Goal: Communication & Community: Answer question/provide support

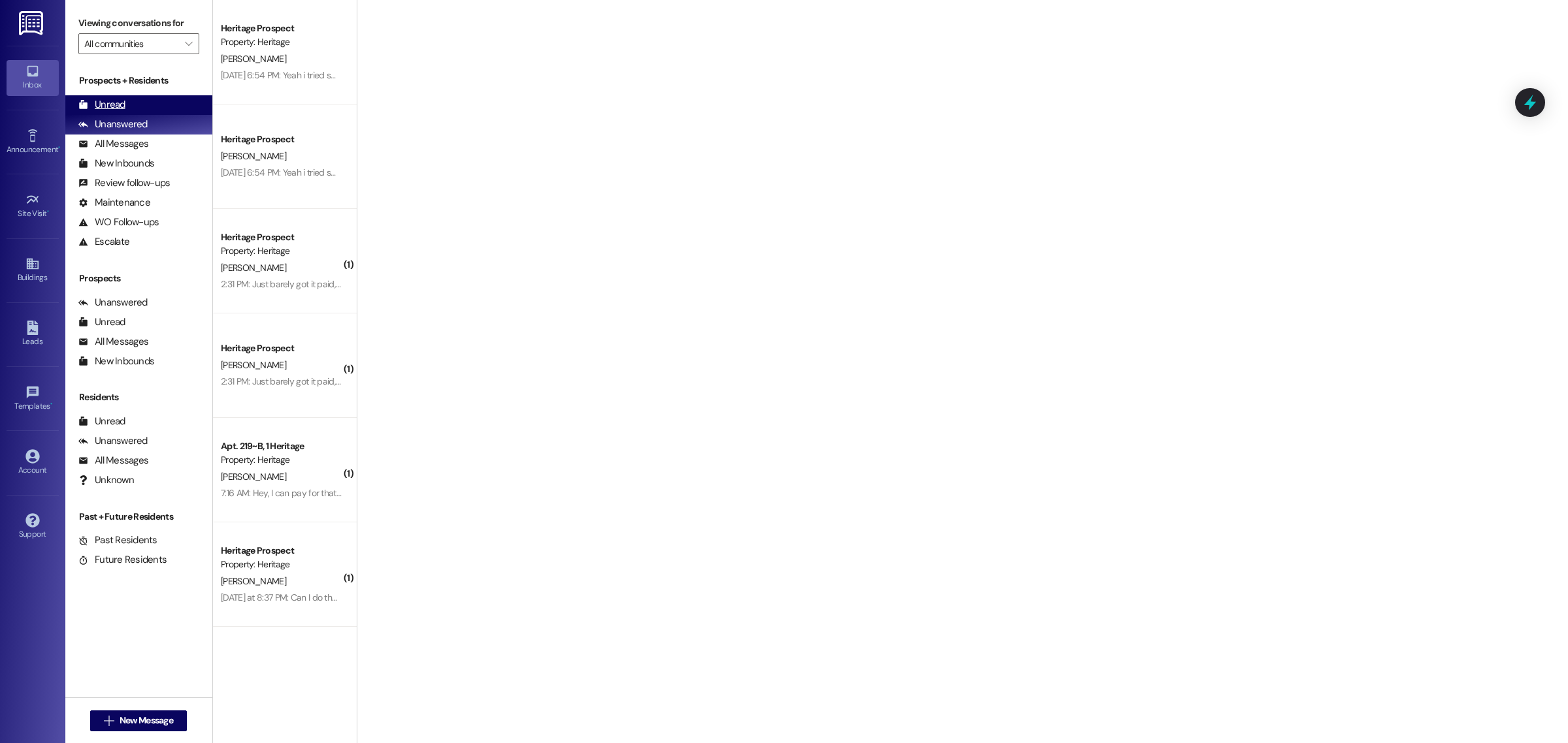
click at [135, 102] on div "Unread (0)" at bounding box center [139, 105] width 147 height 20
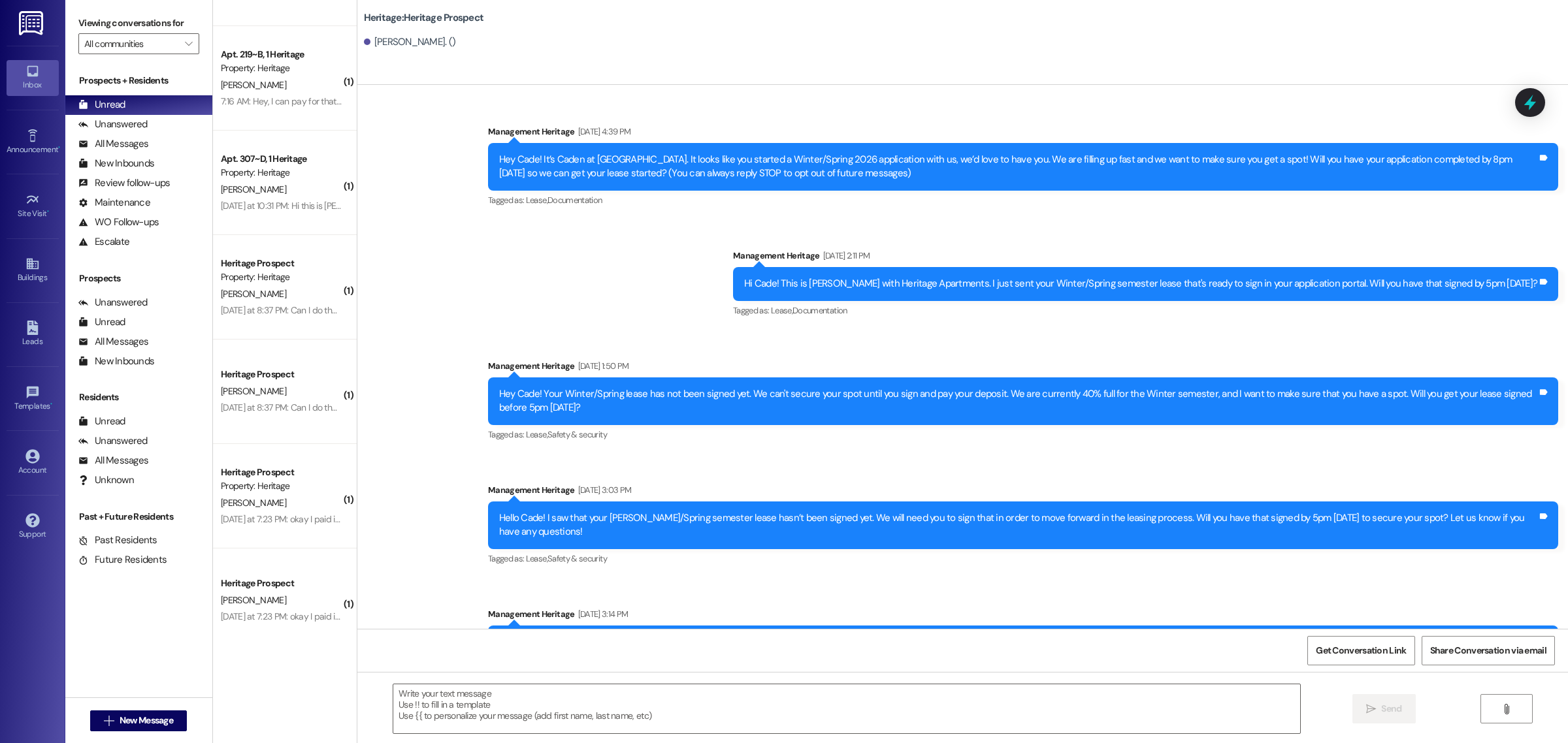
scroll to position [289, 0]
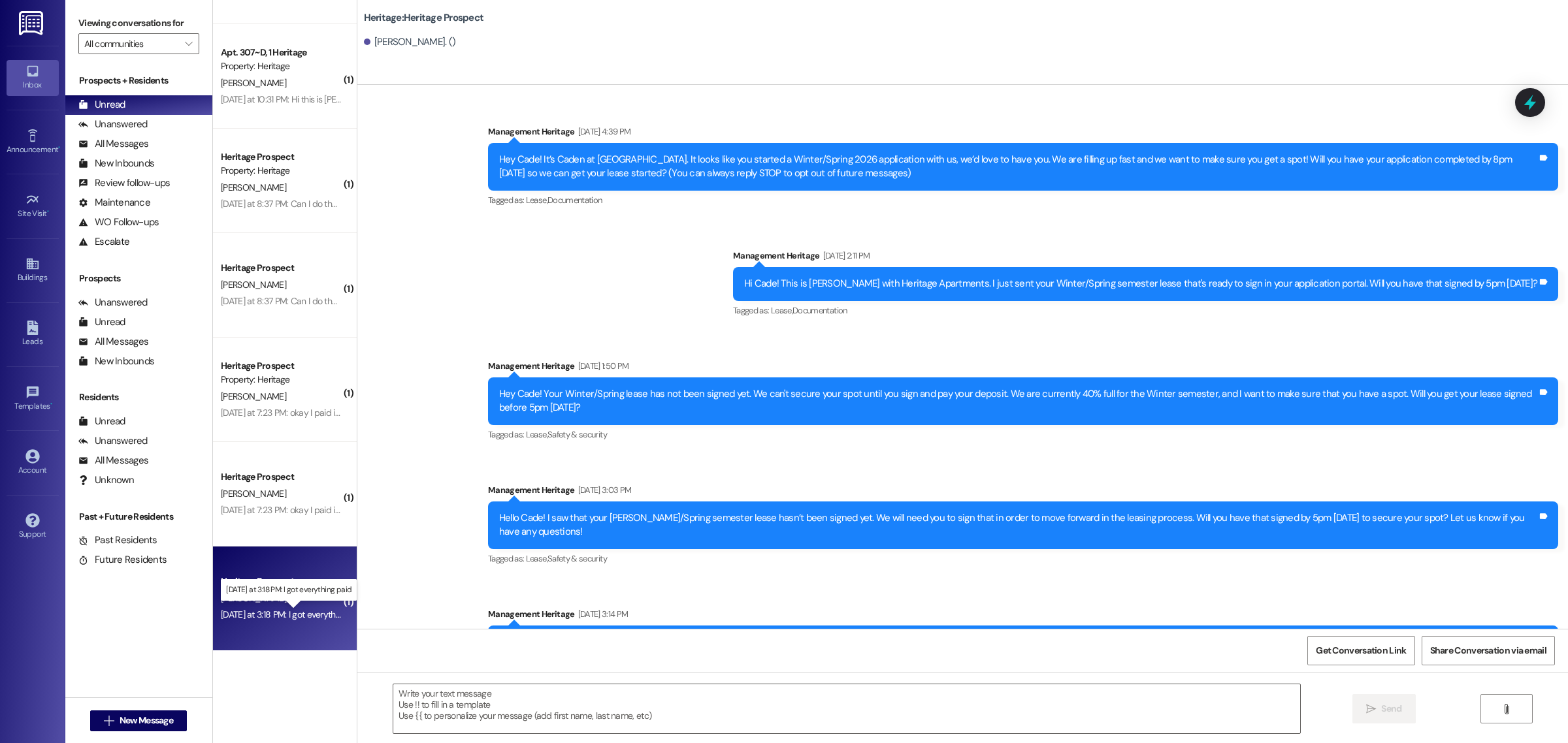
click at [309, 613] on div "Yesterday at 3:18 PM: I got everything paid Yesterday at 3:18 PM: I got everyth…" at bounding box center [293, 615] width 145 height 12
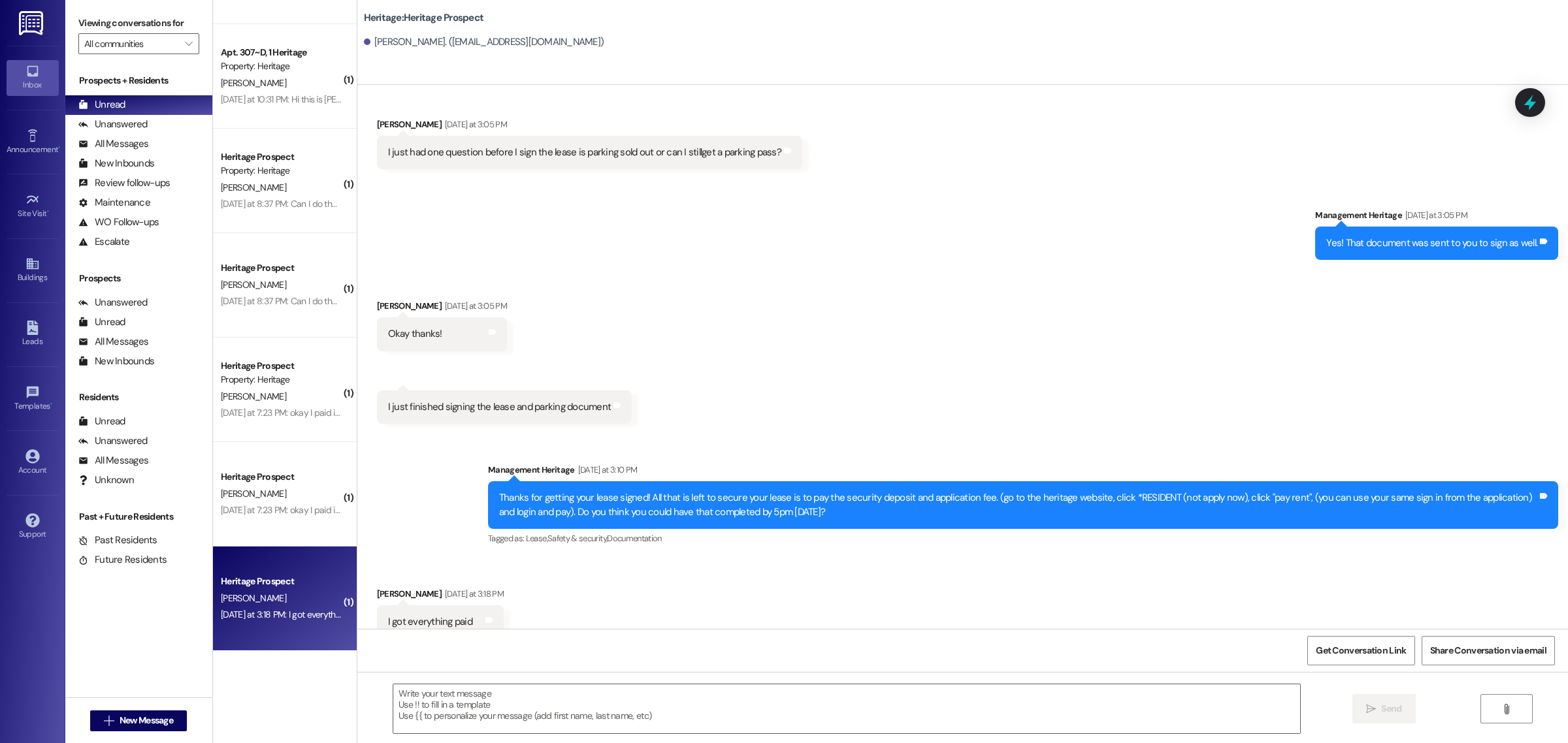
scroll to position [801, 0]
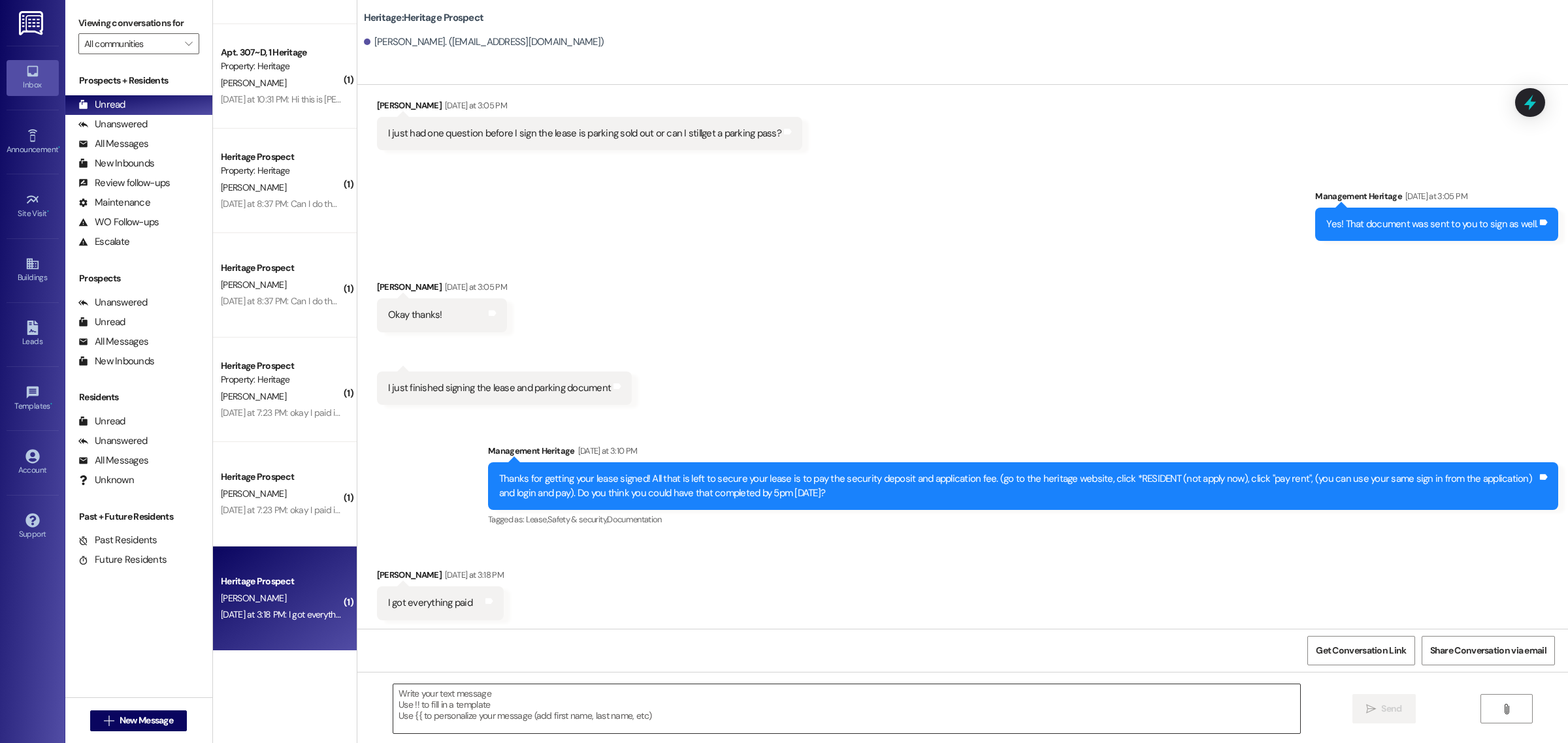
click at [459, 704] on textarea at bounding box center [846, 709] width 907 height 49
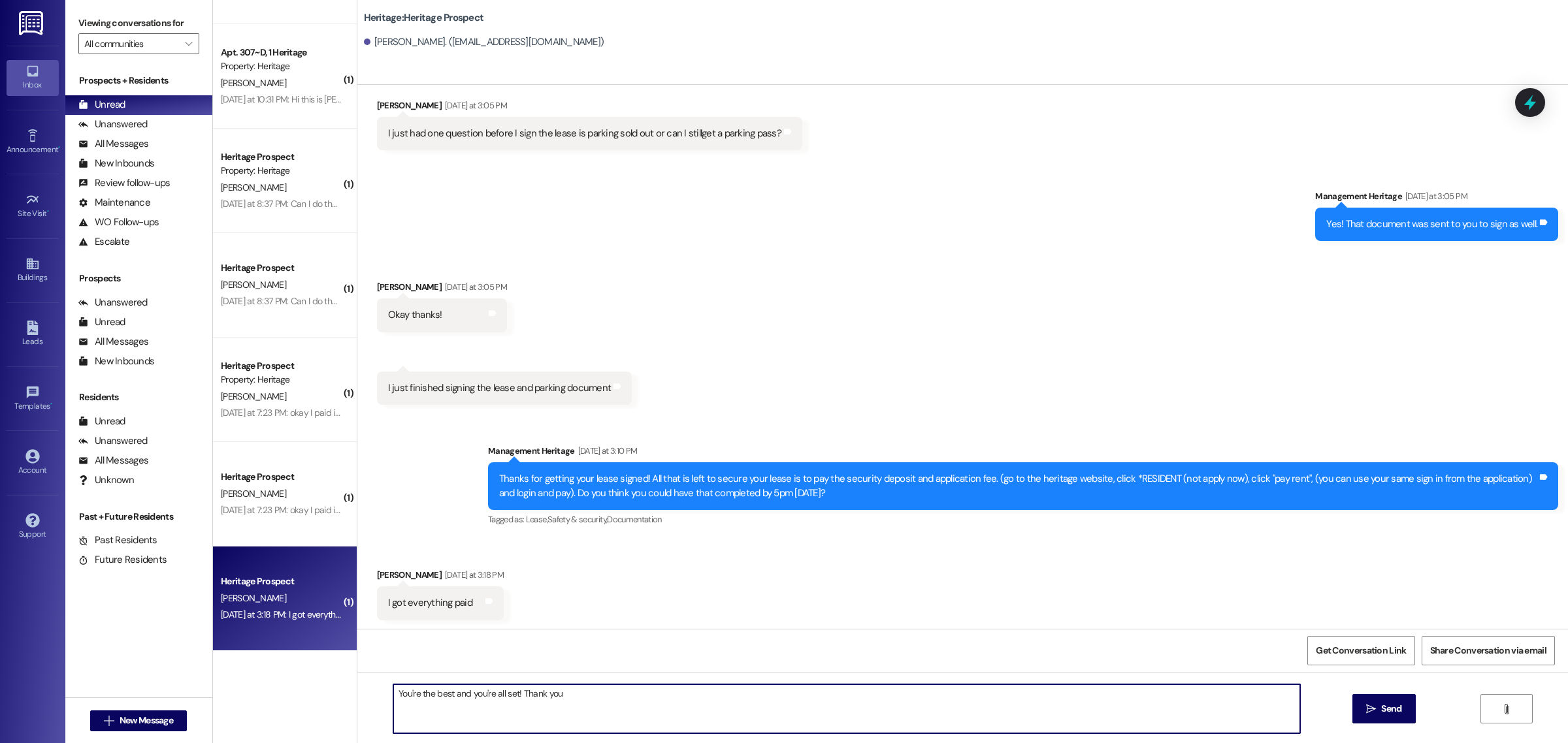
type textarea "You're the best and you're all set! Thank you!"
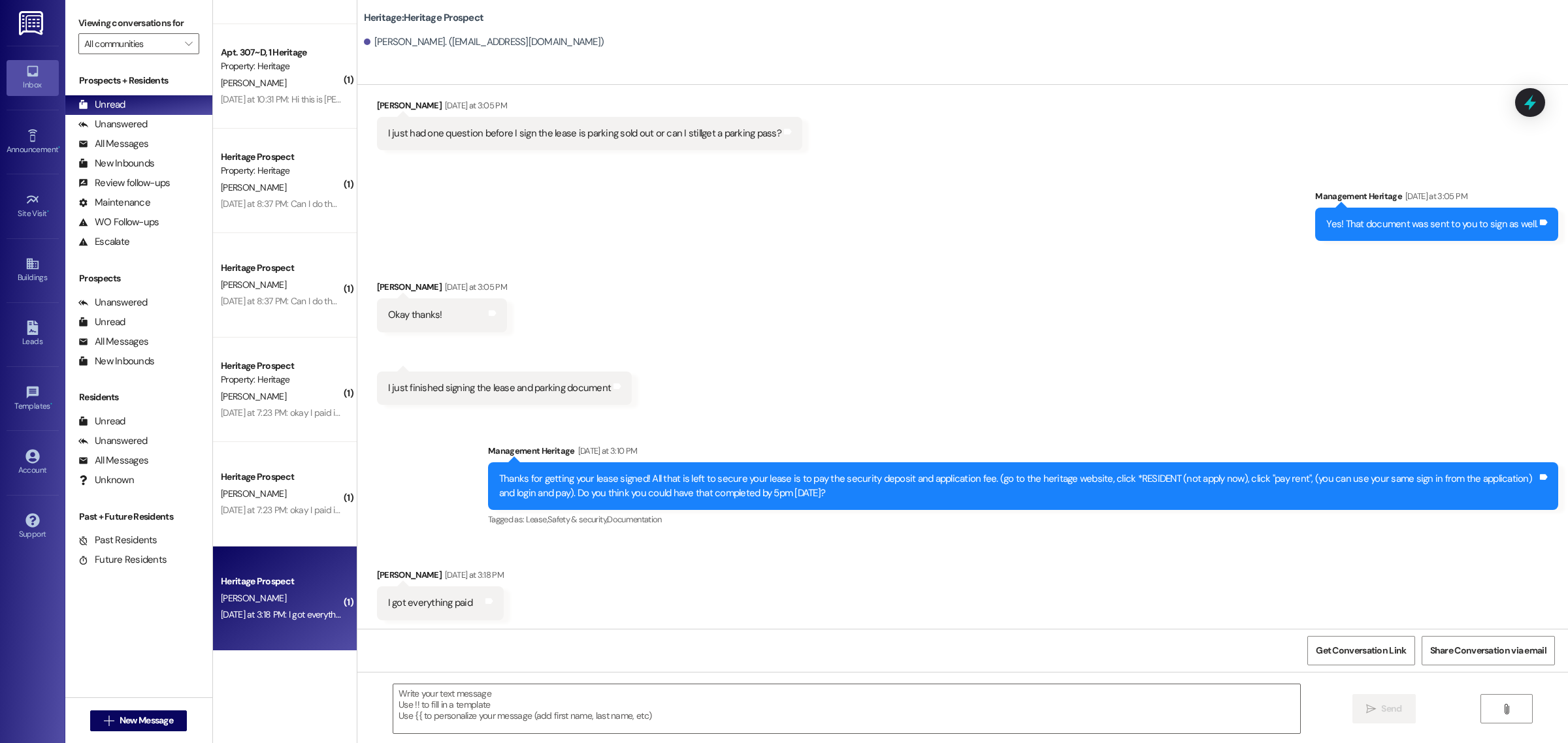
drag, startPoint x: 801, startPoint y: 377, endPoint x: 762, endPoint y: 357, distance: 43.8
click at [762, 357] on div "Received via SMS Emma Nilsson Yesterday at 3:05 PM Okay thanks! Tags and notes …" at bounding box center [962, 332] width 1210 height 164
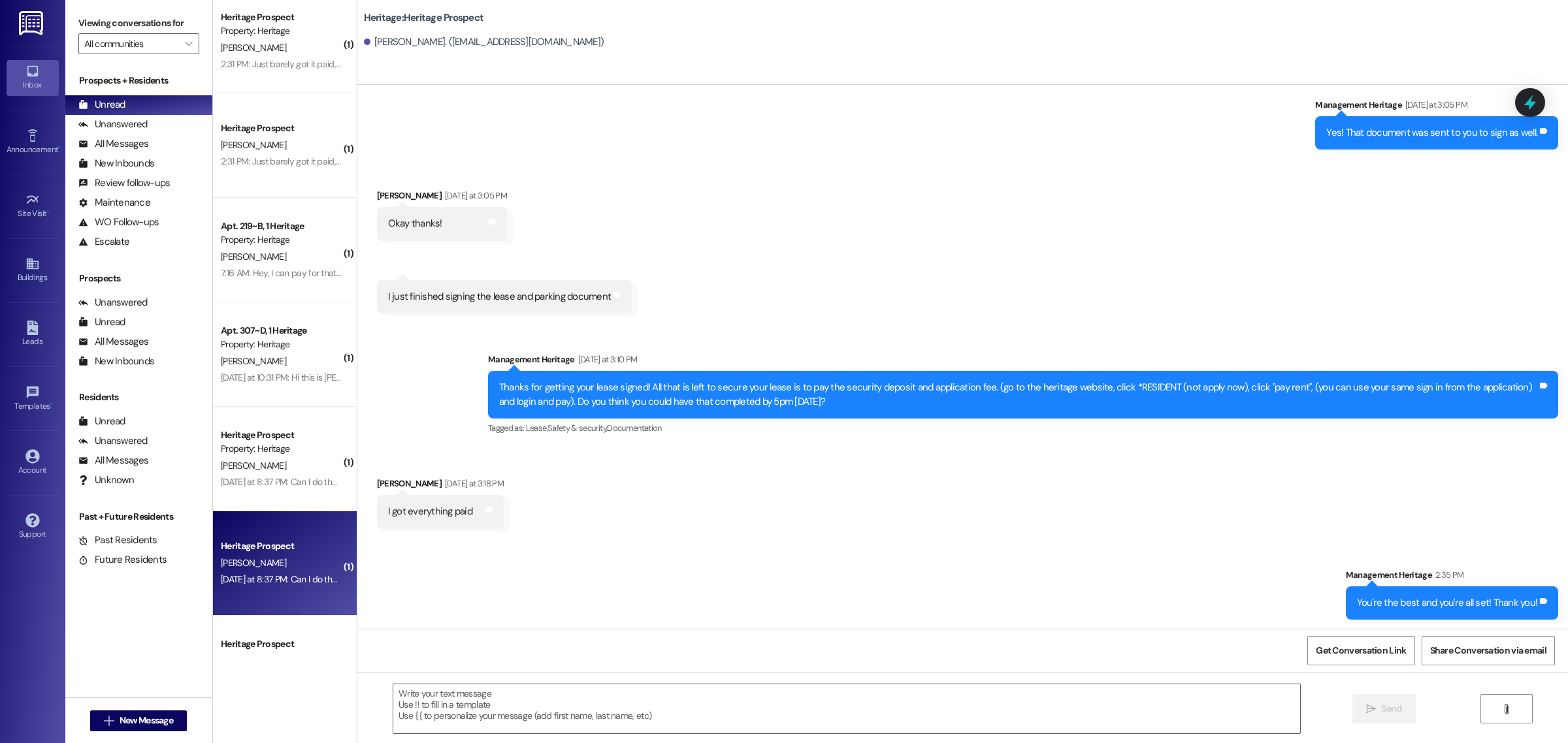
scroll to position [0, 0]
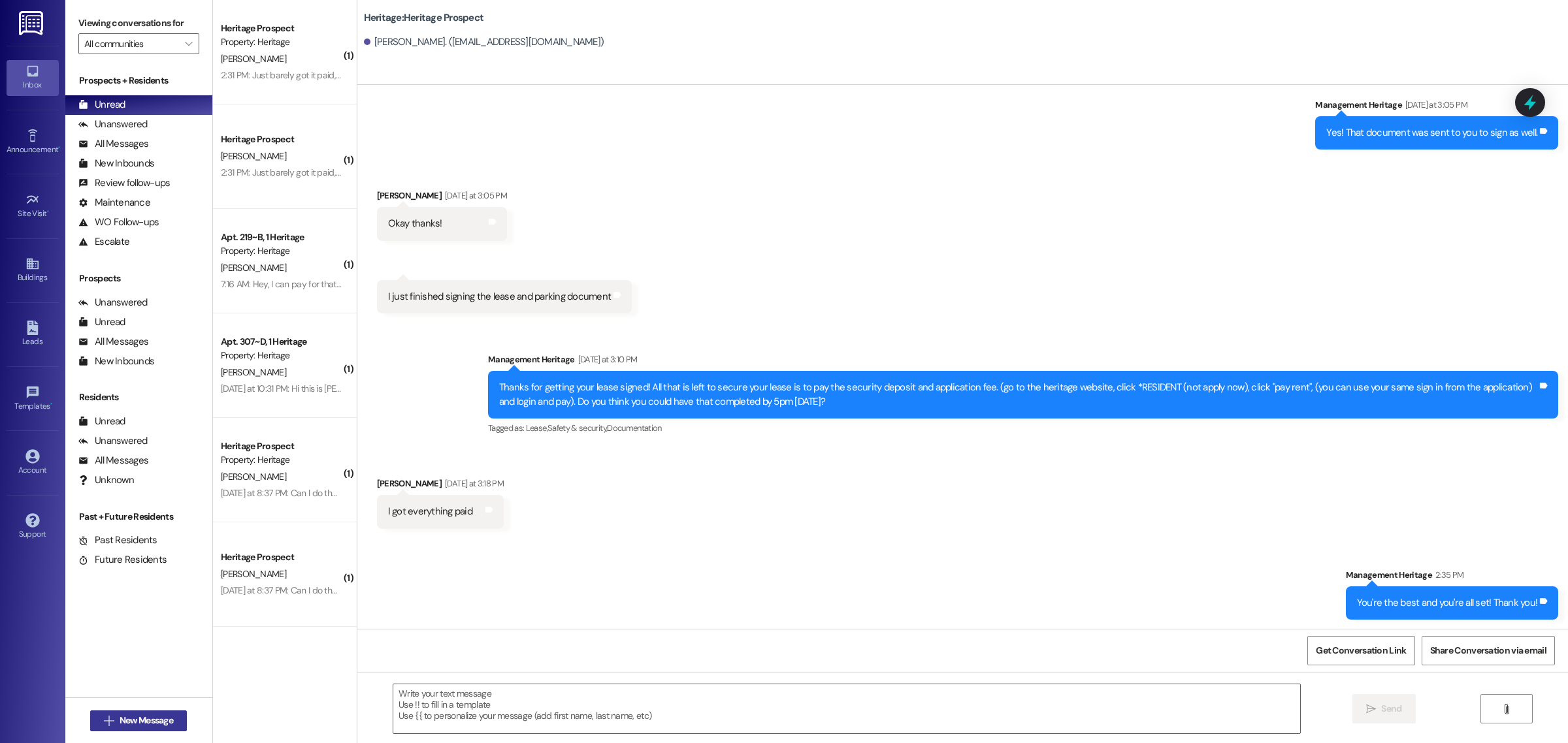
click at [143, 723] on span "New Message" at bounding box center [147, 720] width 54 height 13
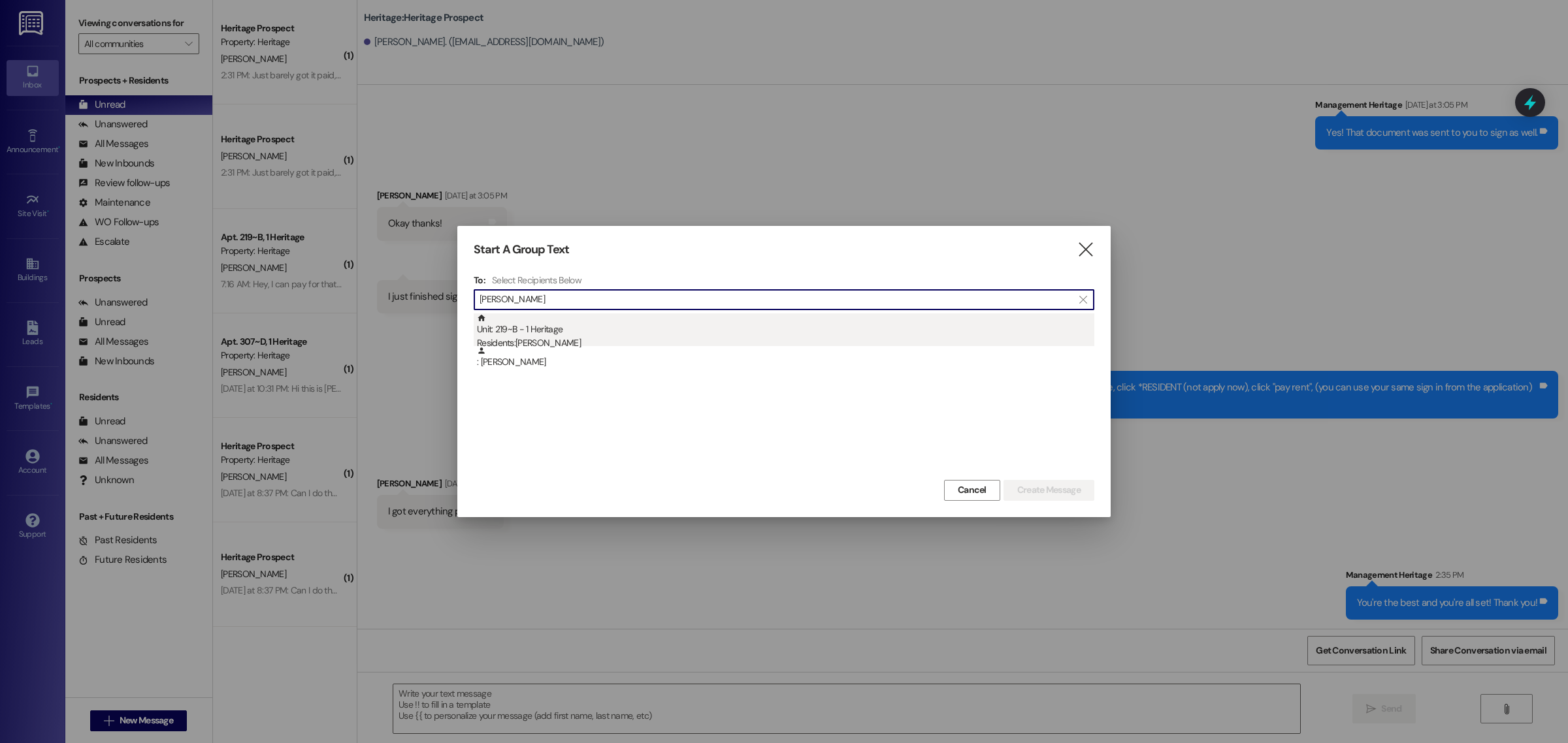
type input "haywood"
click at [581, 332] on div "Unit: 219~B - 1 Heritage Residents: Dylan Haywood" at bounding box center [785, 332] width 617 height 37
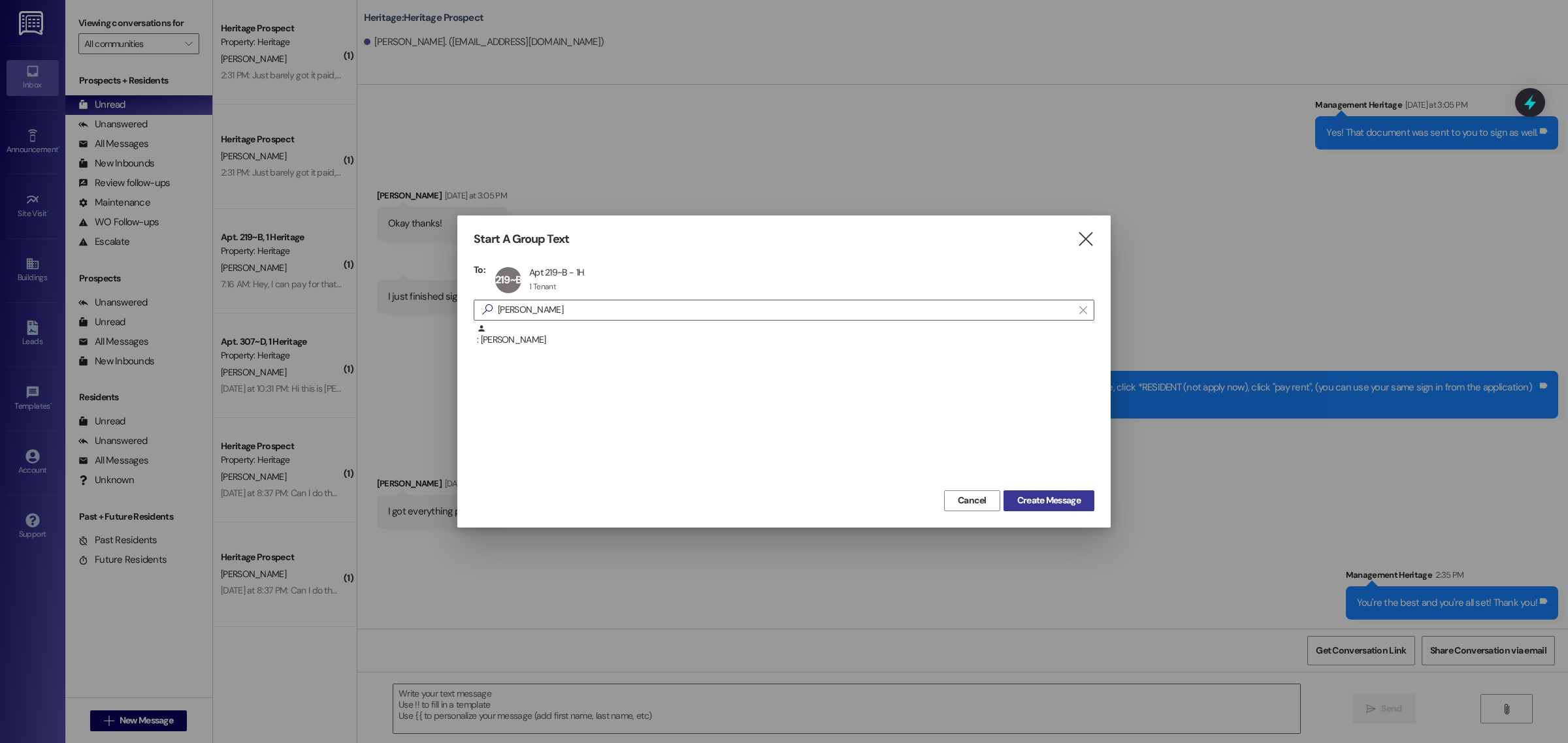
click at [1039, 493] on button "Create Message" at bounding box center [1048, 501] width 91 height 21
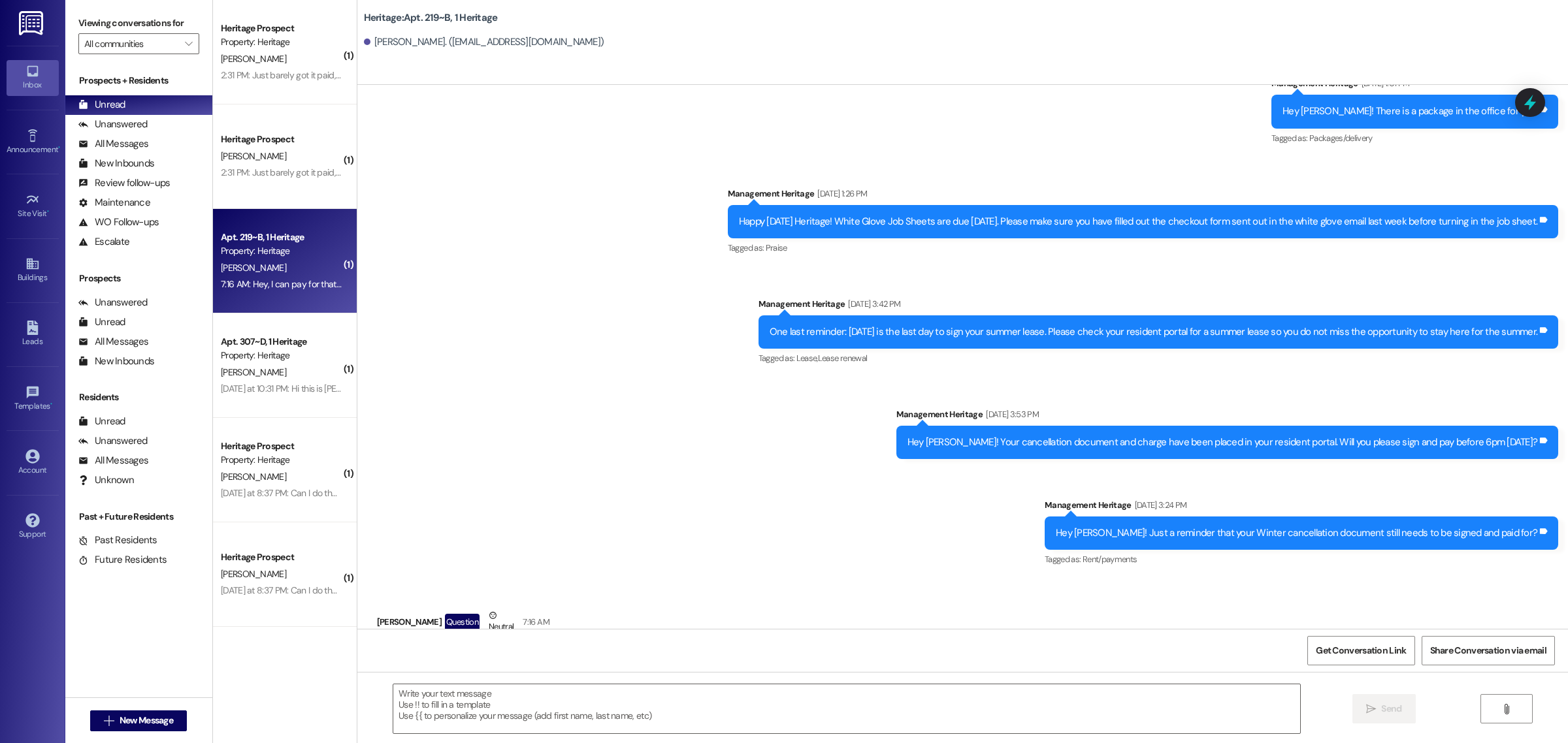
scroll to position [16140, 0]
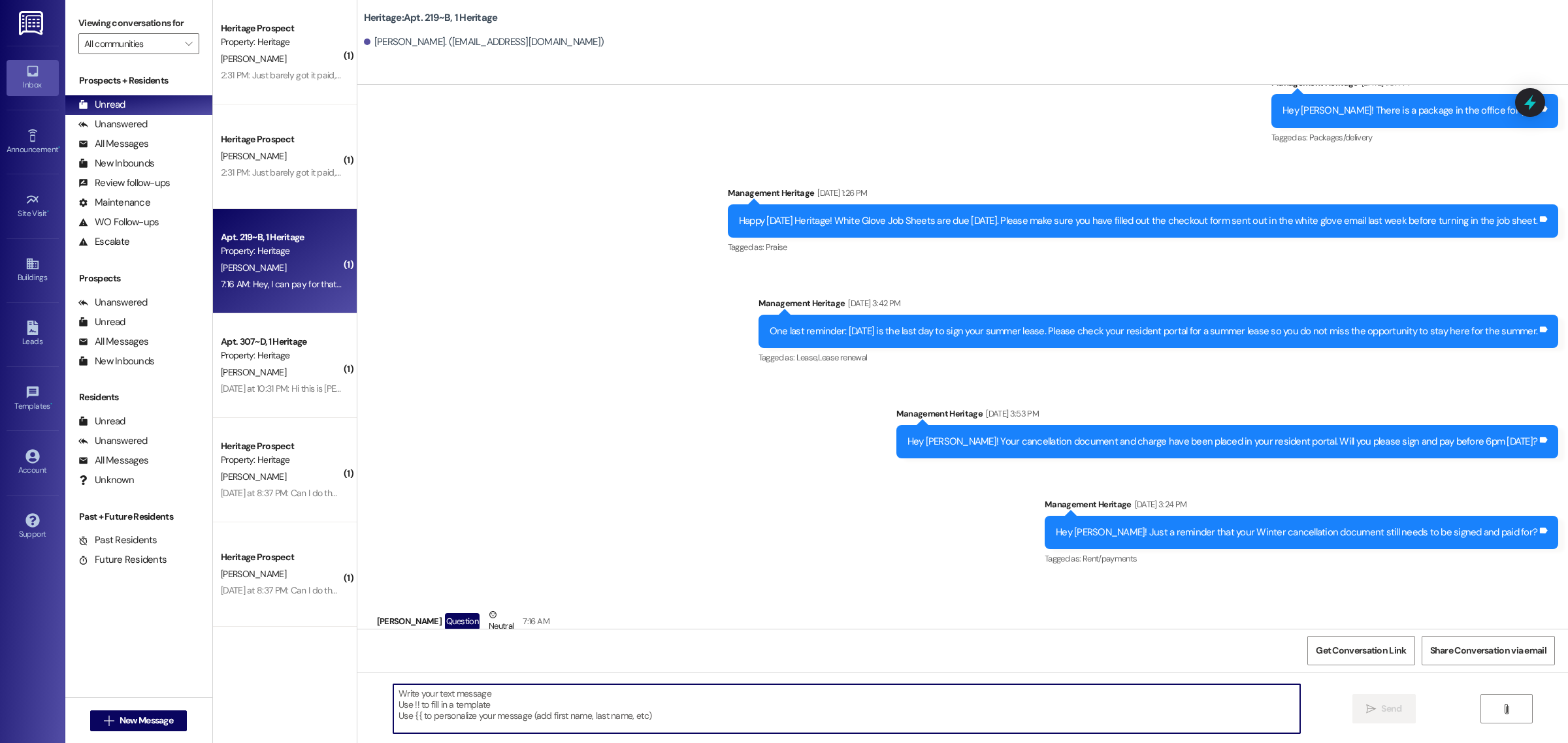
click at [463, 720] on textarea at bounding box center [846, 709] width 907 height 49
click at [472, 693] on textarea at bounding box center [846, 709] width 907 height 49
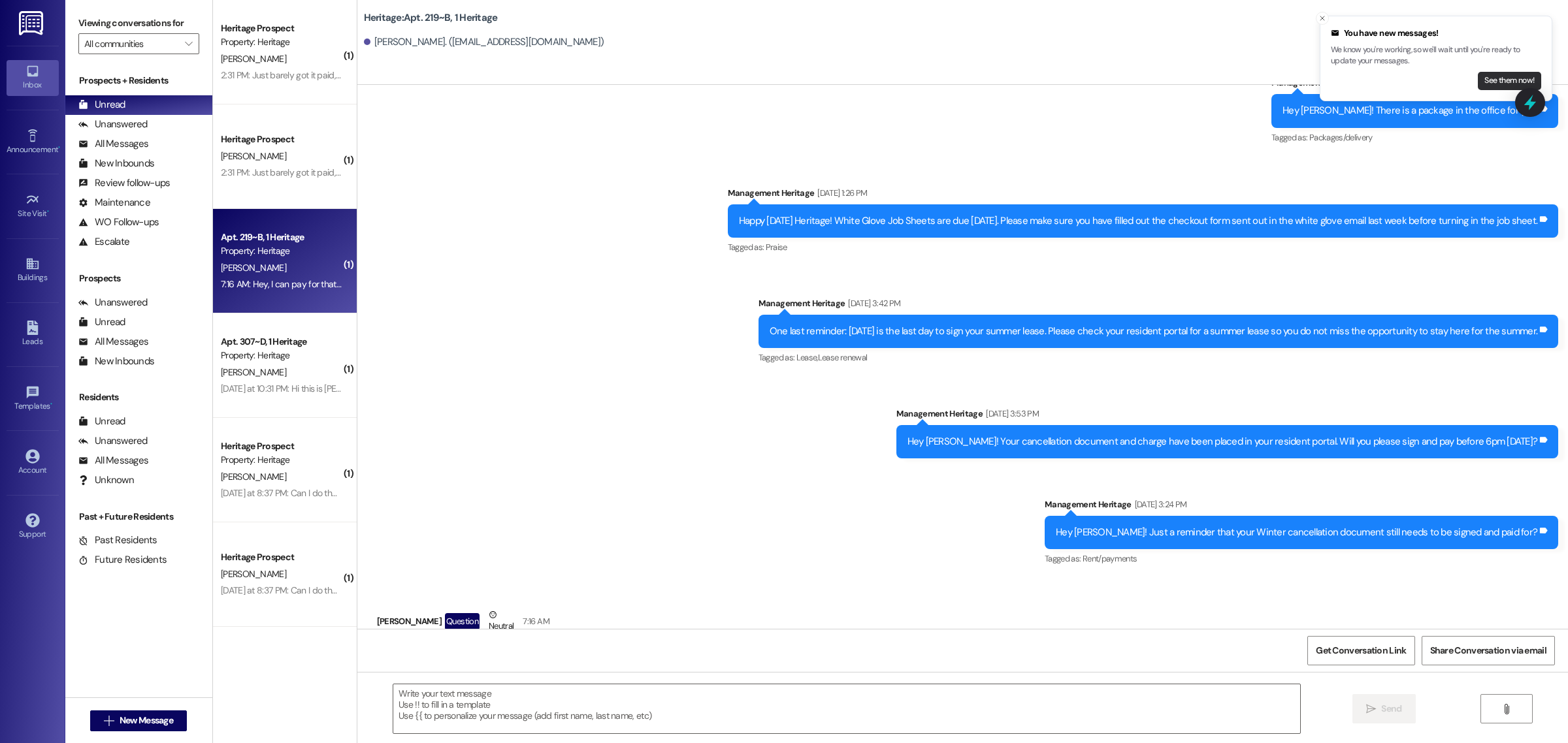
click at [1503, 76] on button "See them now!" at bounding box center [1509, 80] width 63 height 18
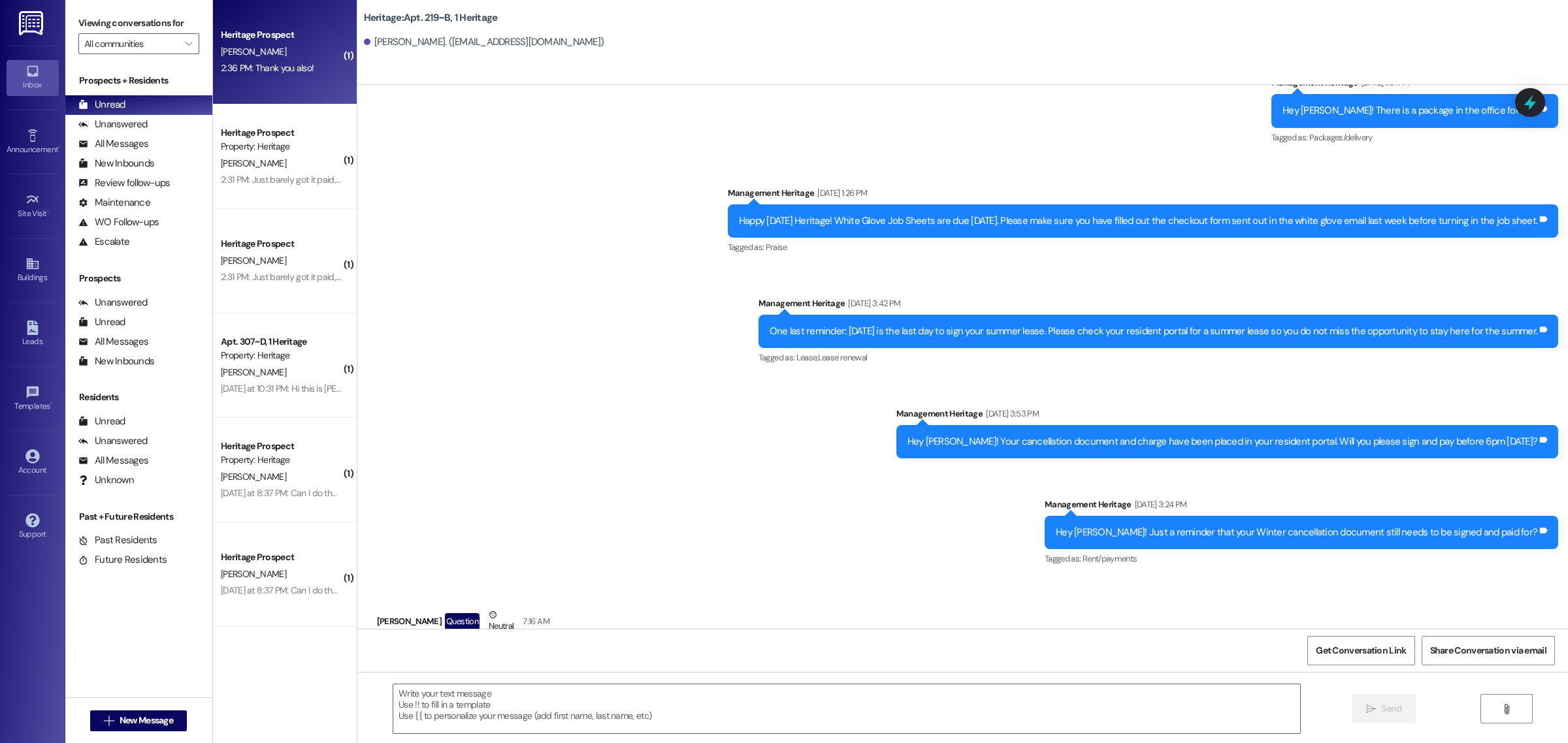
click at [281, 58] on div "E. Nilsson" at bounding box center [281, 52] width 124 height 17
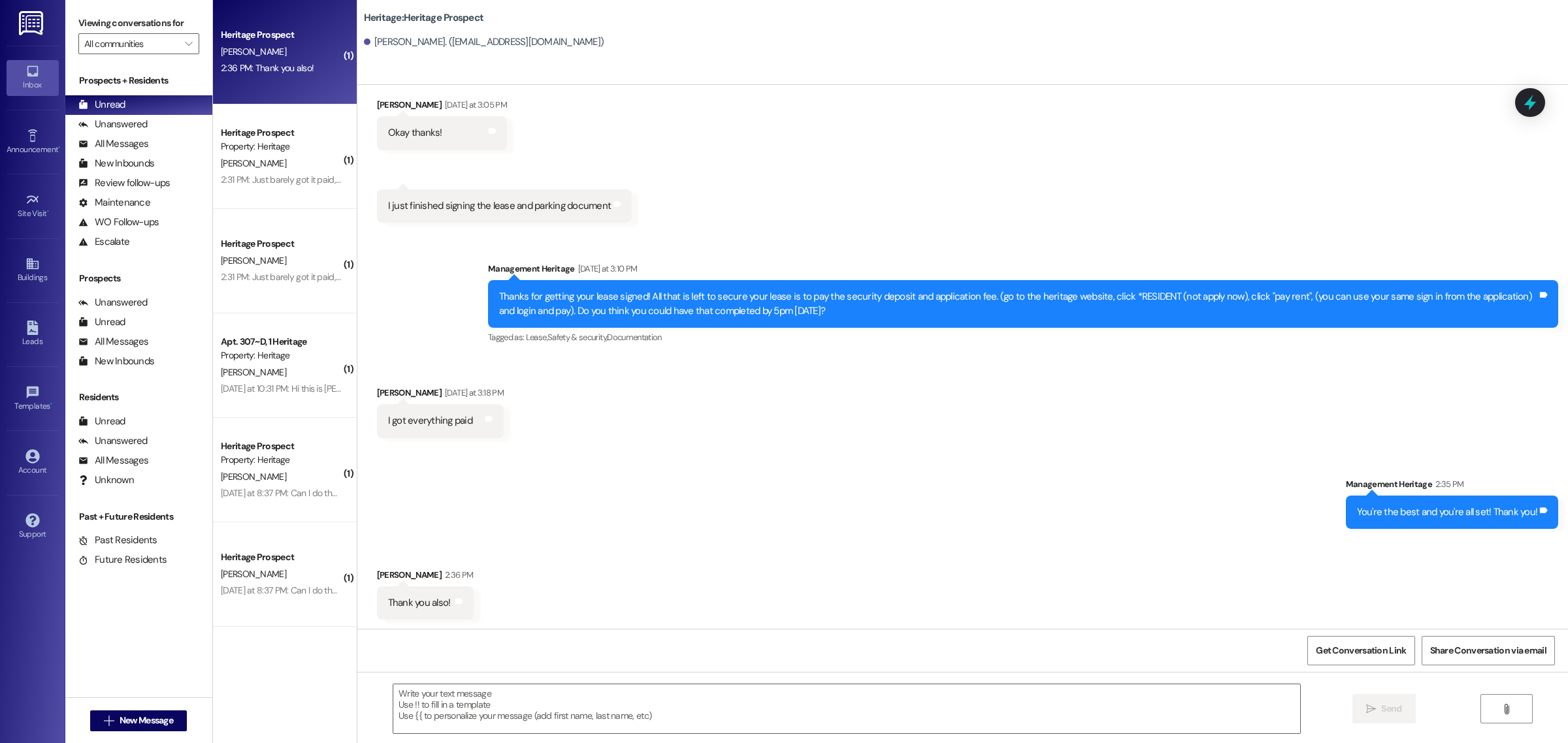
scroll to position [984, 0]
click at [528, 183] on div "Received via SMS 3:10 PM Emma Nilsson Yesterday at 3:10 PM I just finished sign…" at bounding box center [504, 205] width 275 height 53
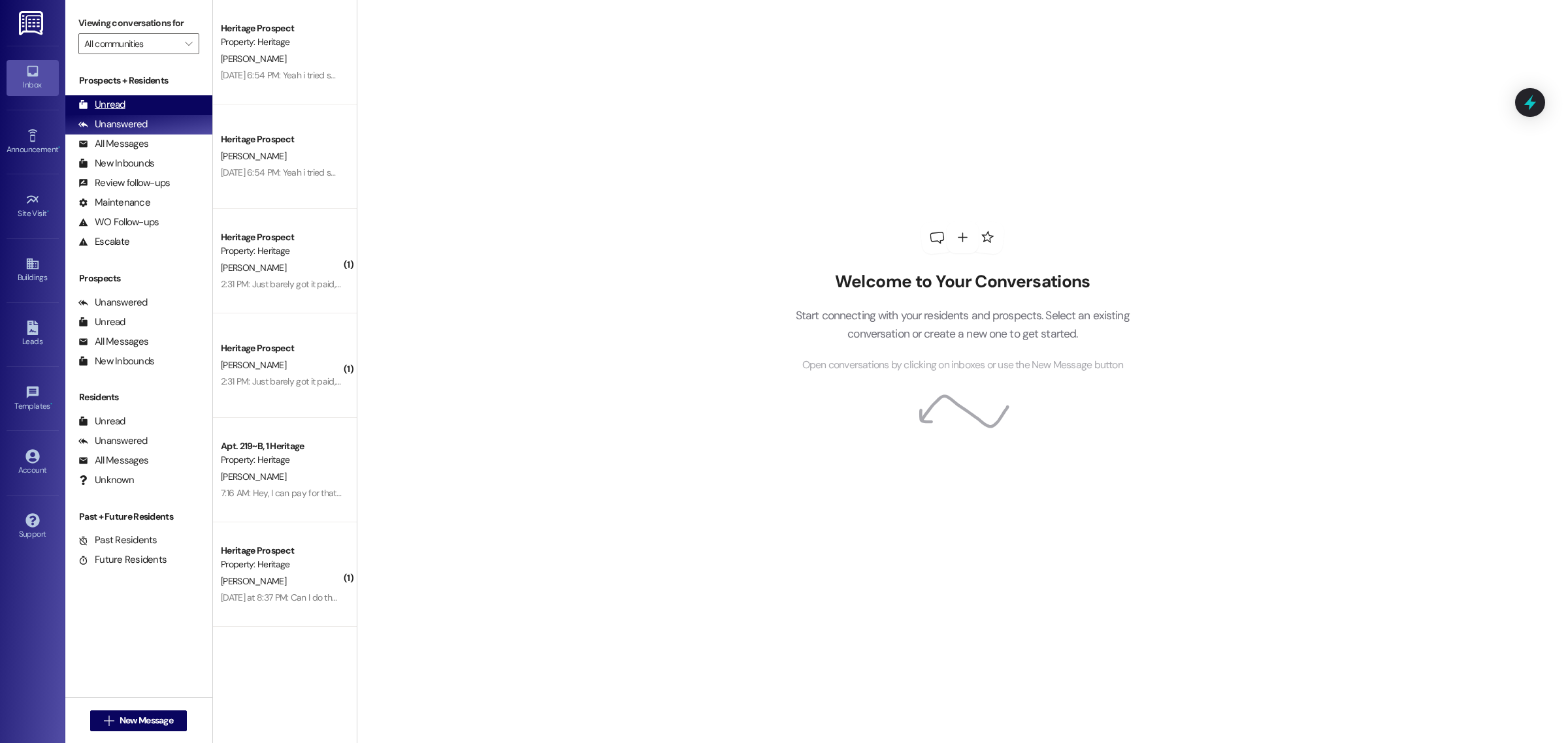
click at [173, 105] on div "Unread (0)" at bounding box center [139, 105] width 147 height 20
click at [292, 84] on div "Heritage Prospect Property: Heritage [PERSON_NAME] 2:31 PM: Just barely got it …" at bounding box center [284, 52] width 143 height 105
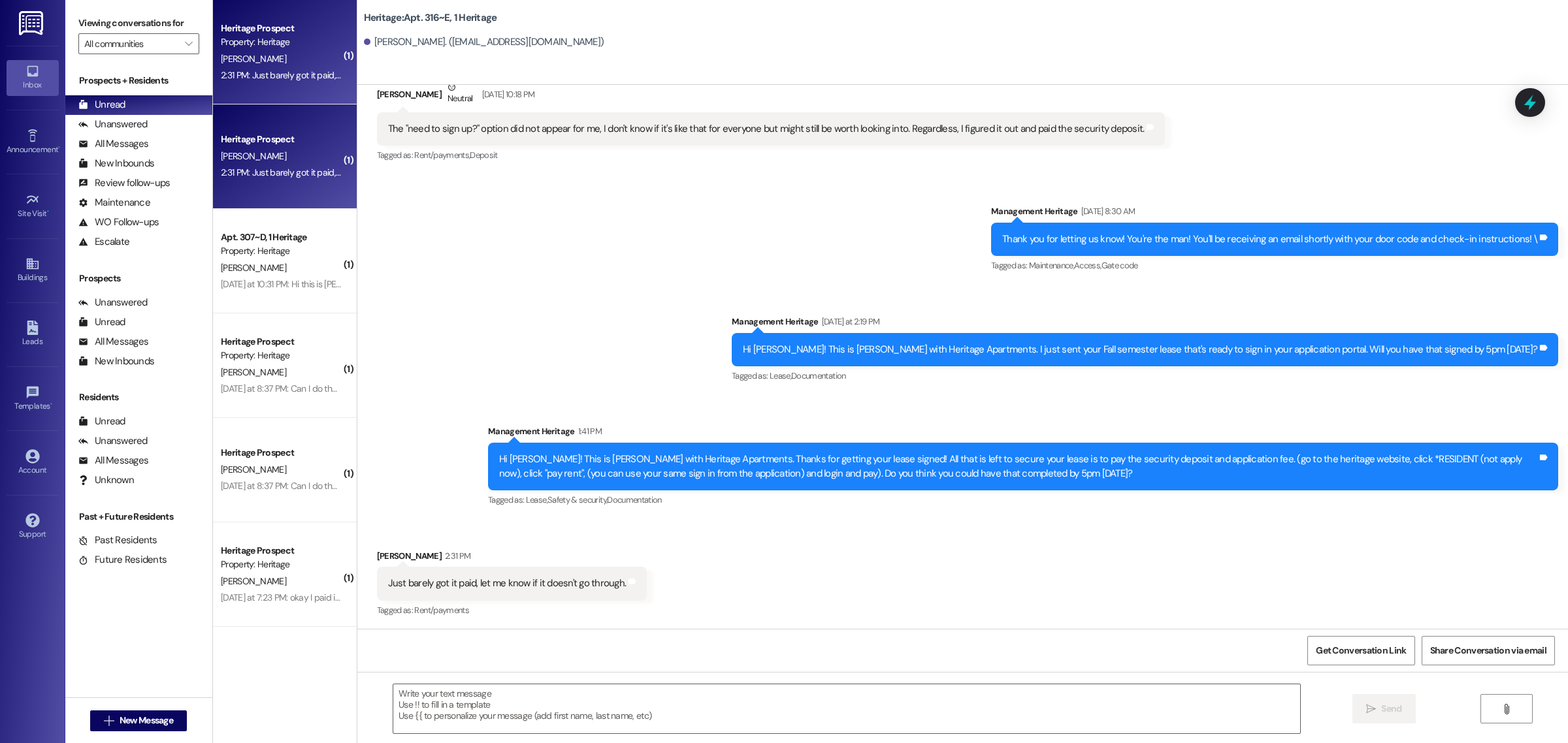
scroll to position [994, 0]
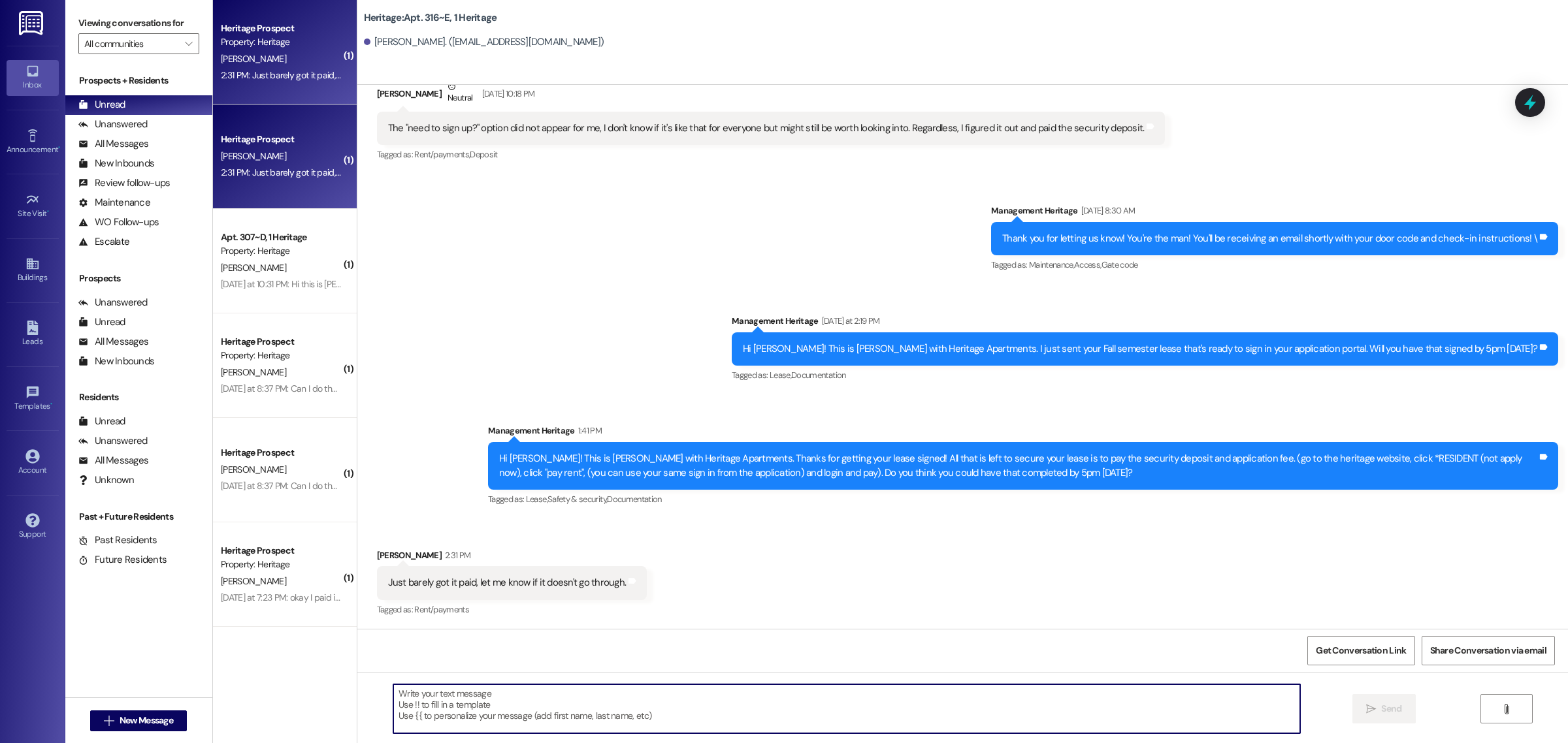
click at [481, 719] on textarea at bounding box center [846, 709] width 907 height 49
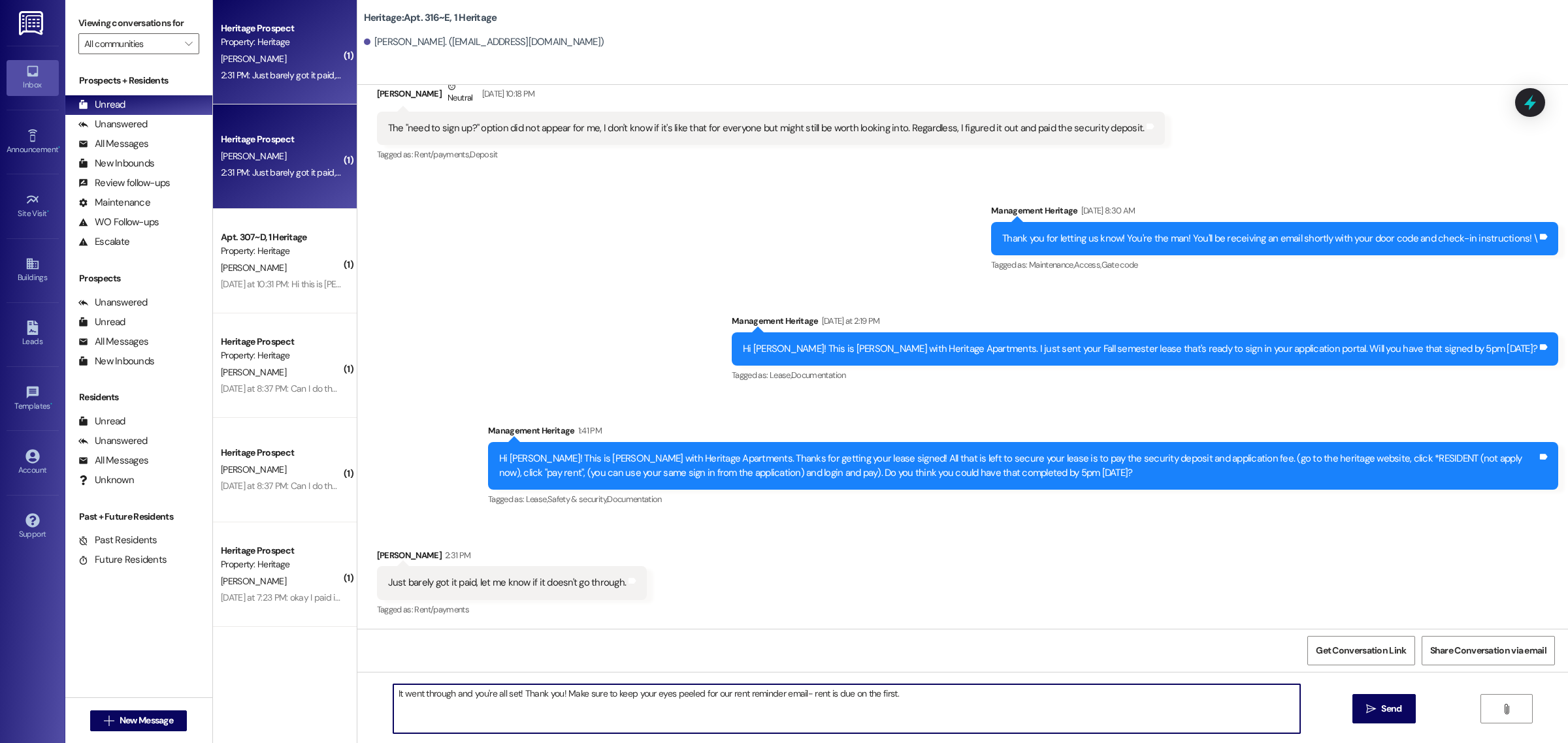
type textarea "It went through and you're all set! Thank you! Make sure to keep your eyes peel…"
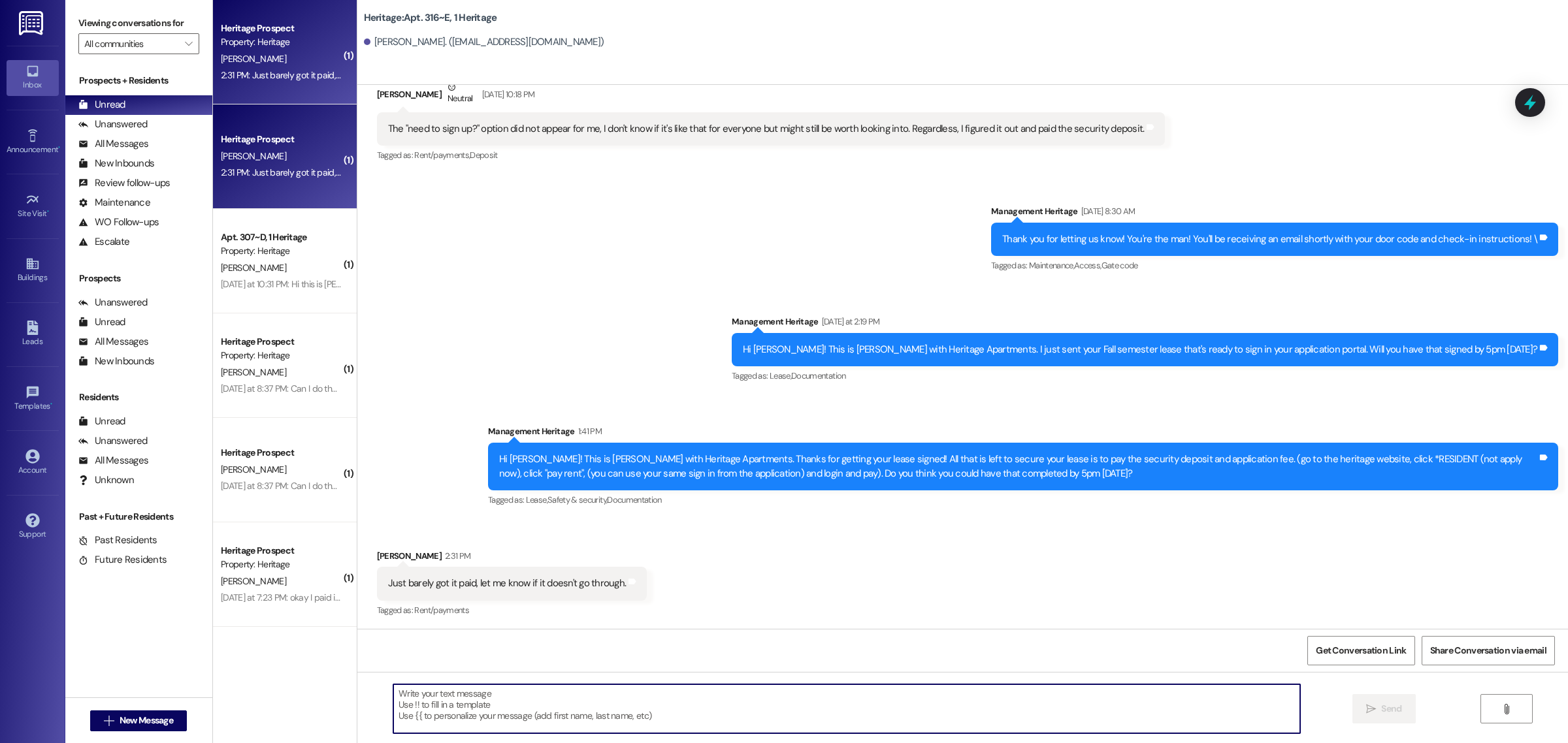
scroll to position [1084, 0]
